Goal: Task Accomplishment & Management: Manage account settings

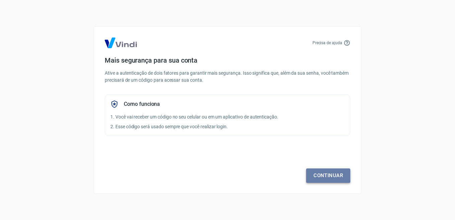
click at [325, 173] on link "Continuar" at bounding box center [328, 175] width 44 height 14
